Goal: Find specific page/section: Find specific page/section

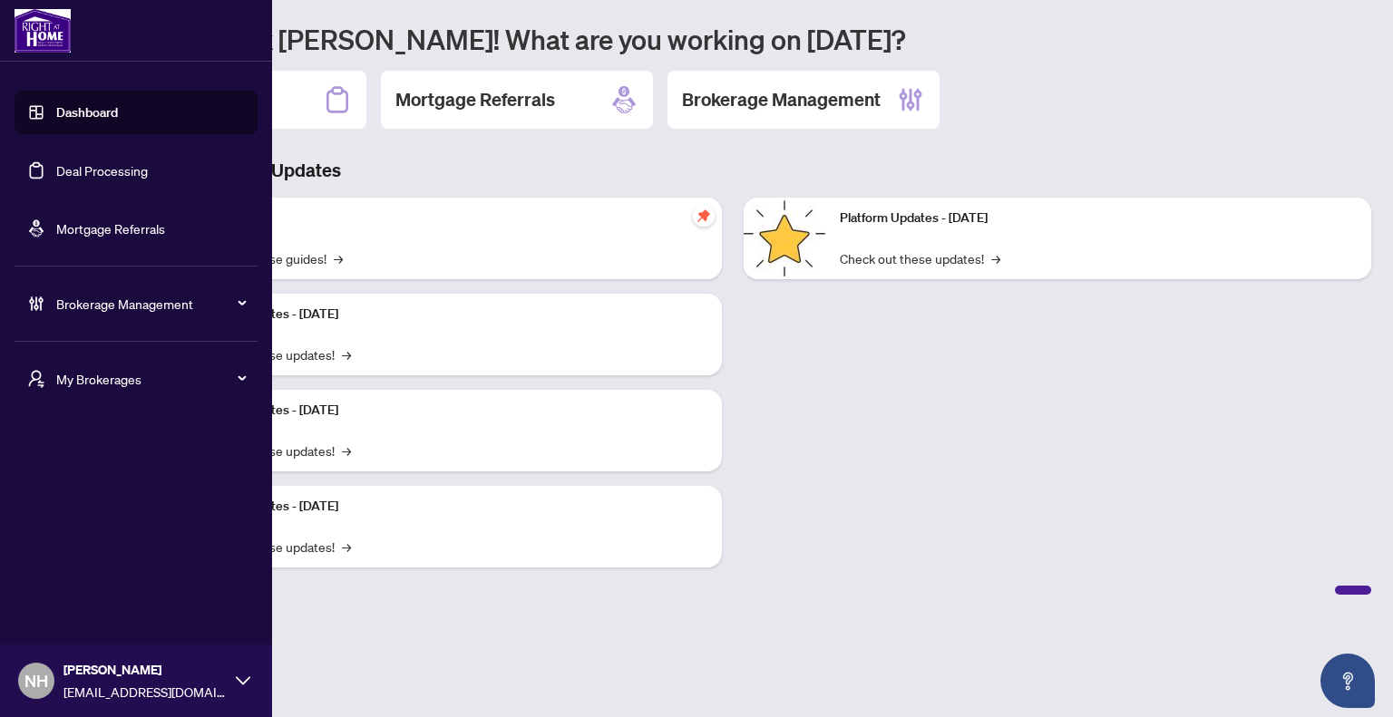
click at [149, 384] on span "My Brokerages" at bounding box center [150, 379] width 189 height 20
click at [122, 445] on span "[PERSON_NAME]" at bounding box center [141, 452] width 207 height 20
